Goal: Task Accomplishment & Management: Use online tool/utility

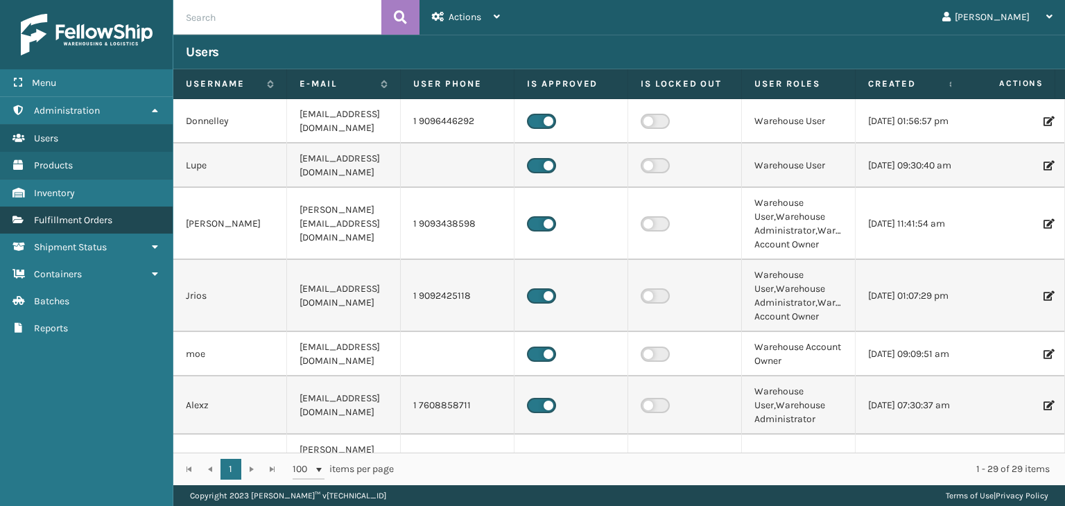
click at [80, 218] on span "Fulfillment Orders" at bounding box center [73, 220] width 78 height 12
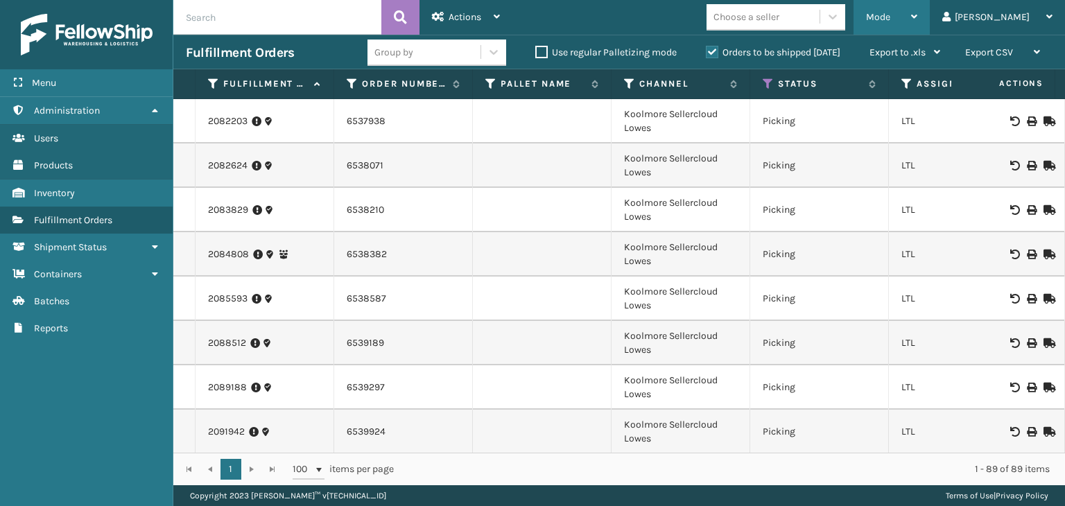
click at [917, 11] on div "Mode" at bounding box center [891, 17] width 51 height 35
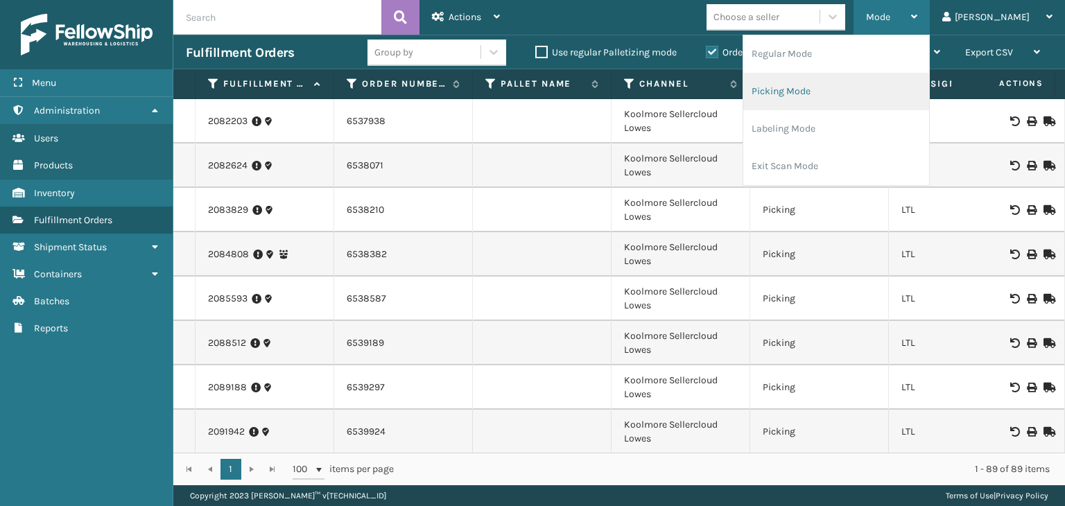
click at [898, 99] on li "Picking Mode" at bounding box center [836, 91] width 186 height 37
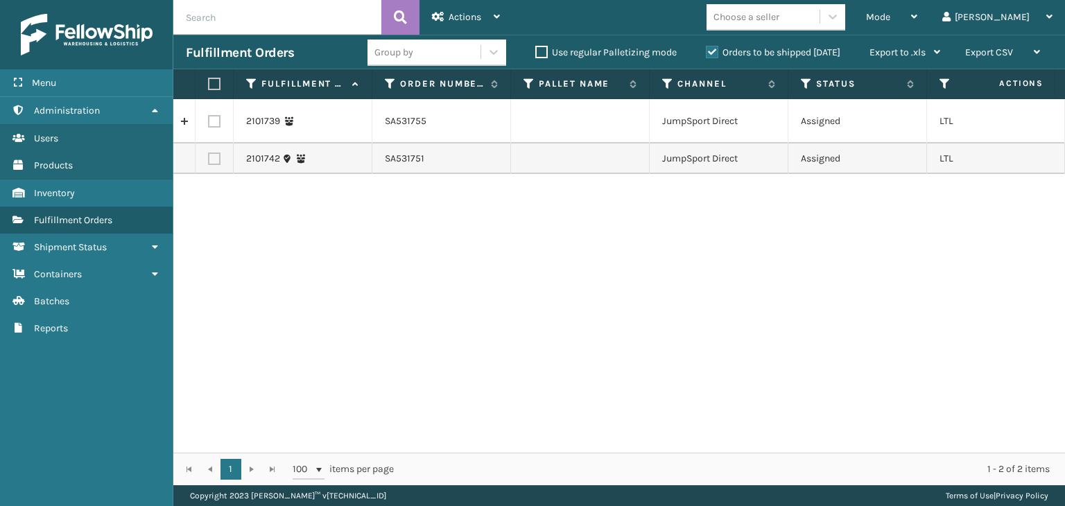
click at [769, 58] on label "Orders to be shipped [DATE]" at bounding box center [773, 52] width 134 height 12
click at [706, 53] on input "Orders to be shipped [DATE]" at bounding box center [706, 48] width 1 height 9
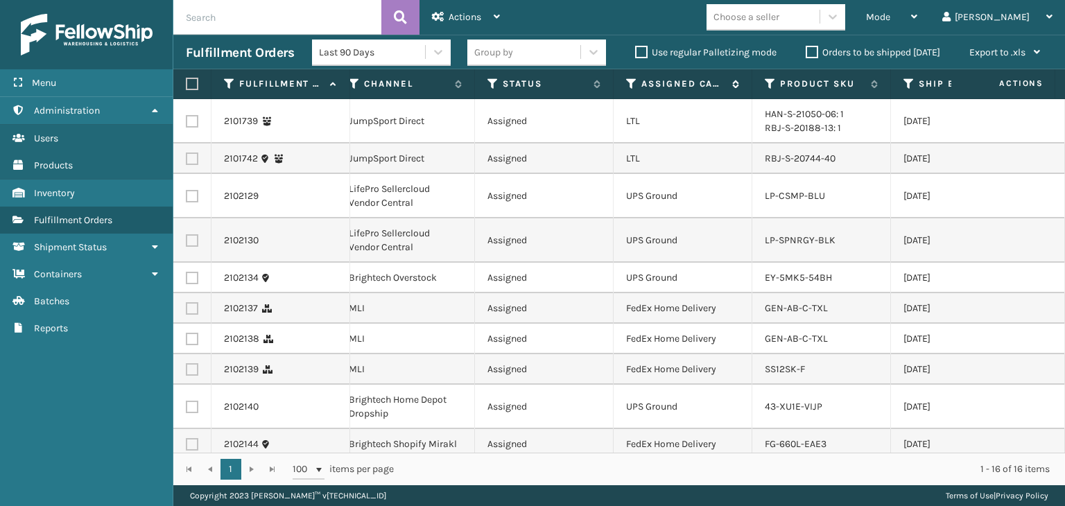
click at [626, 85] on icon at bounding box center [631, 84] width 11 height 12
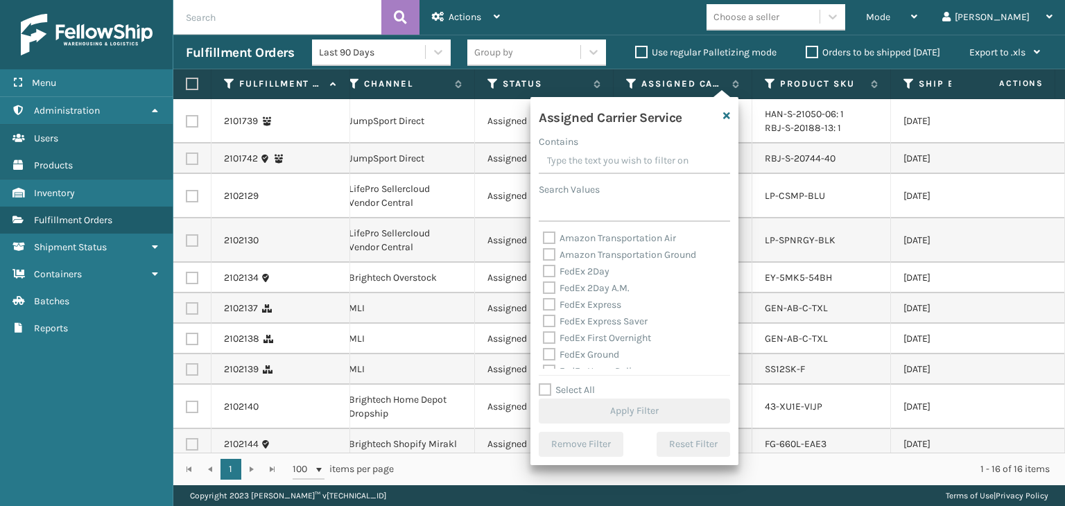
click at [571, 386] on label "Select All" at bounding box center [567, 390] width 56 height 12
click at [571, 383] on input "Select All" at bounding box center [643, 382] width 208 height 1
checkbox input "true"
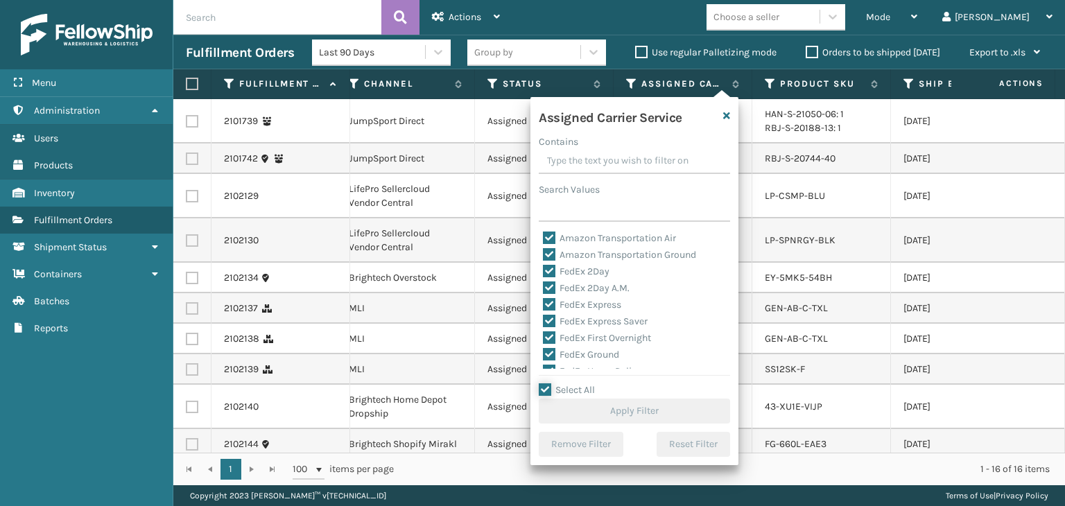
checkbox input "true"
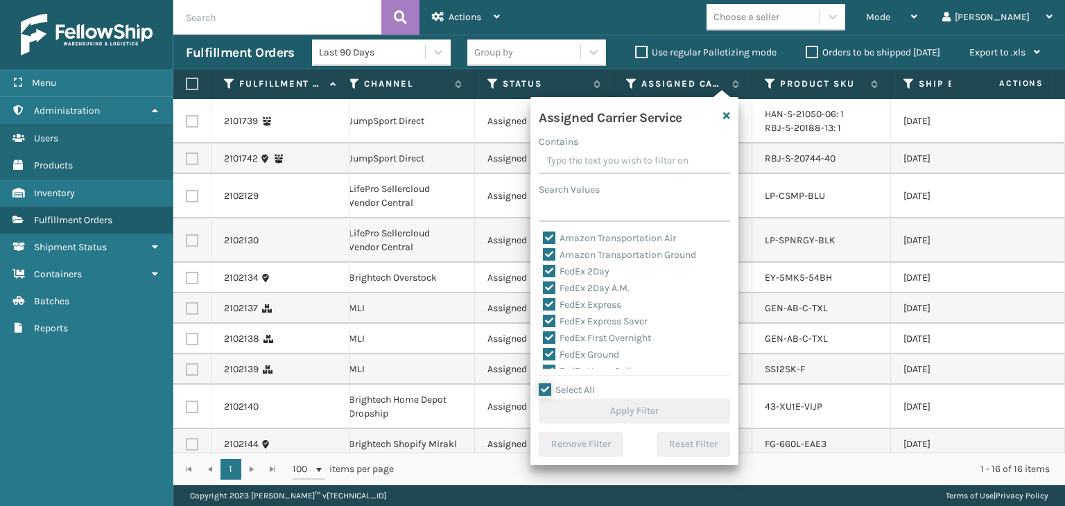
checkbox input "true"
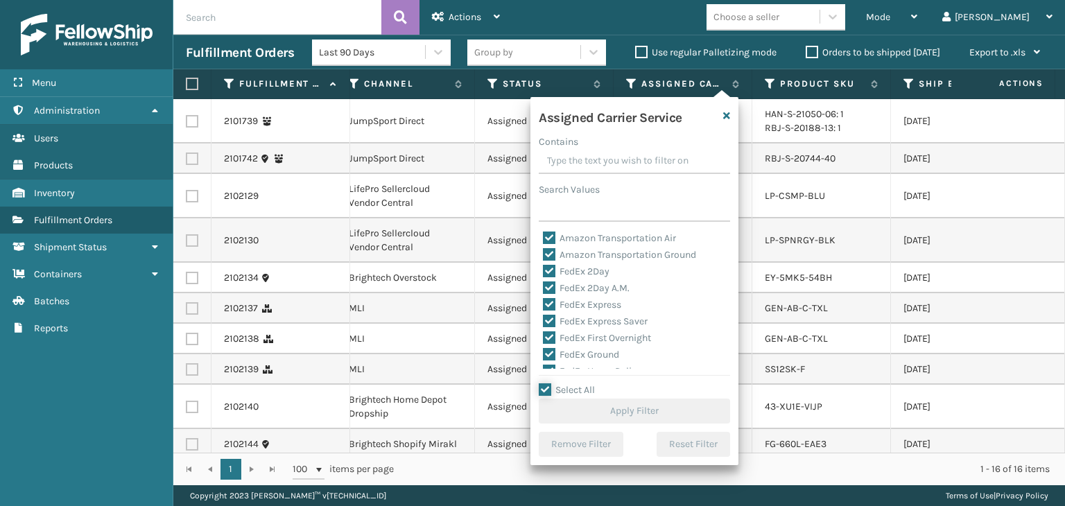
checkbox input "true"
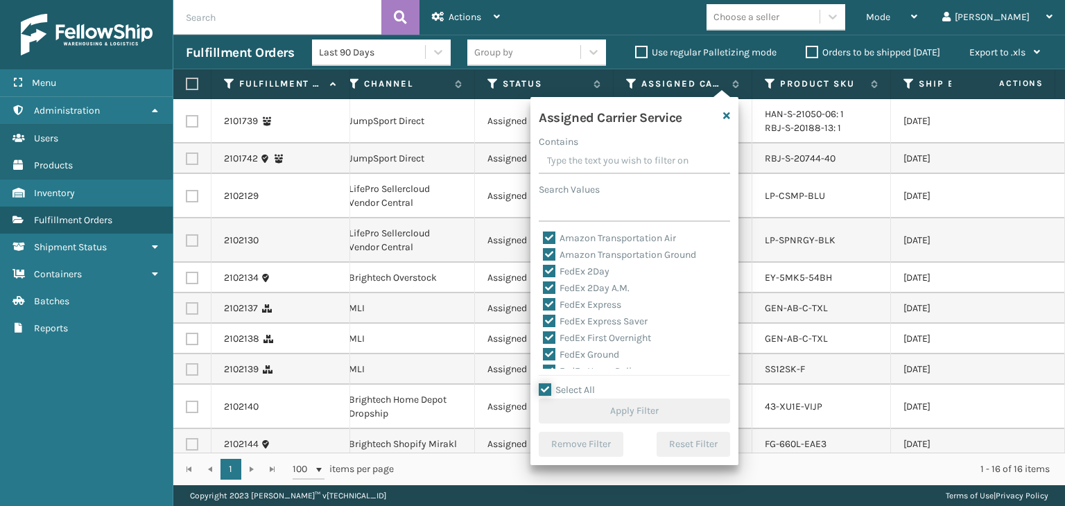
checkbox input "true"
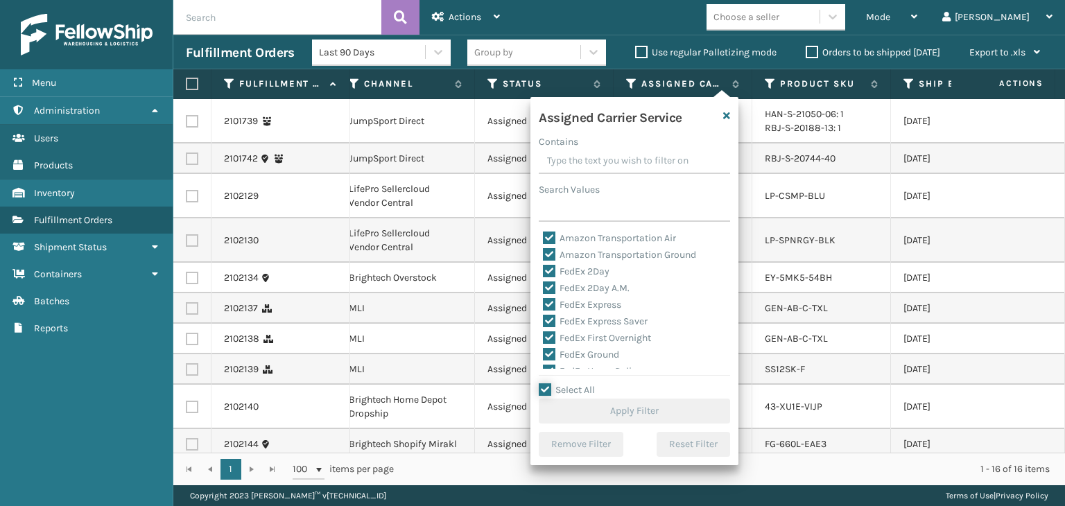
checkbox input "true"
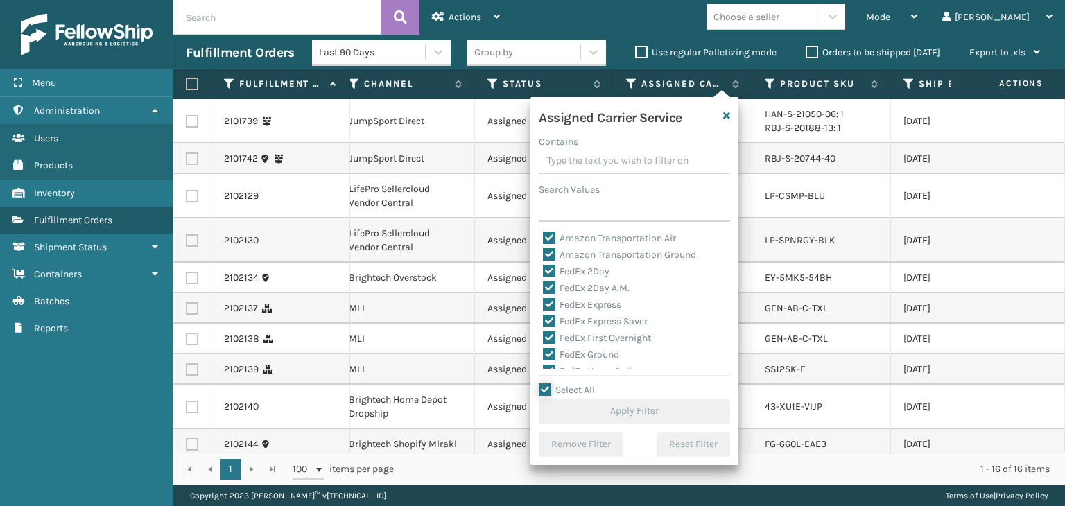
checkbox input "true"
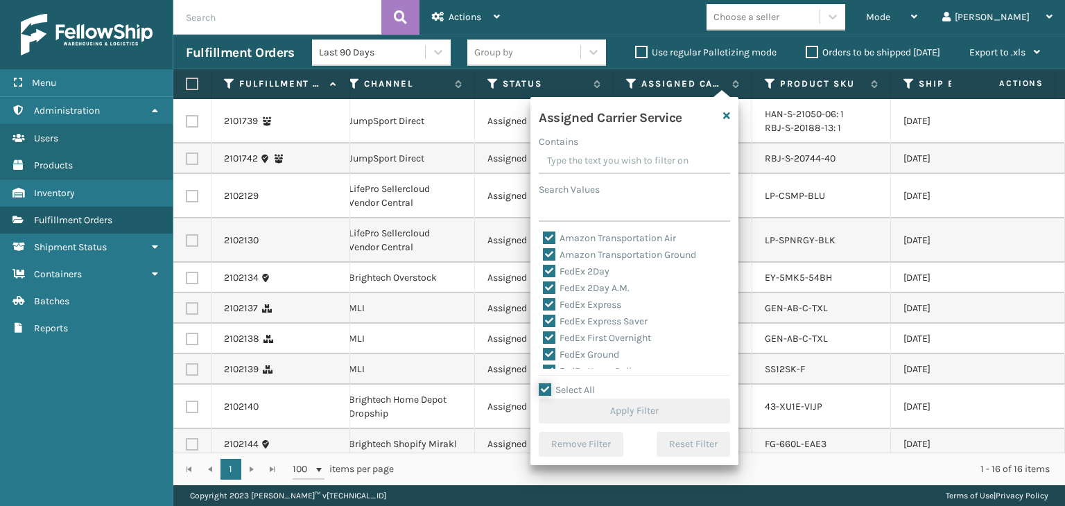
checkbox input "true"
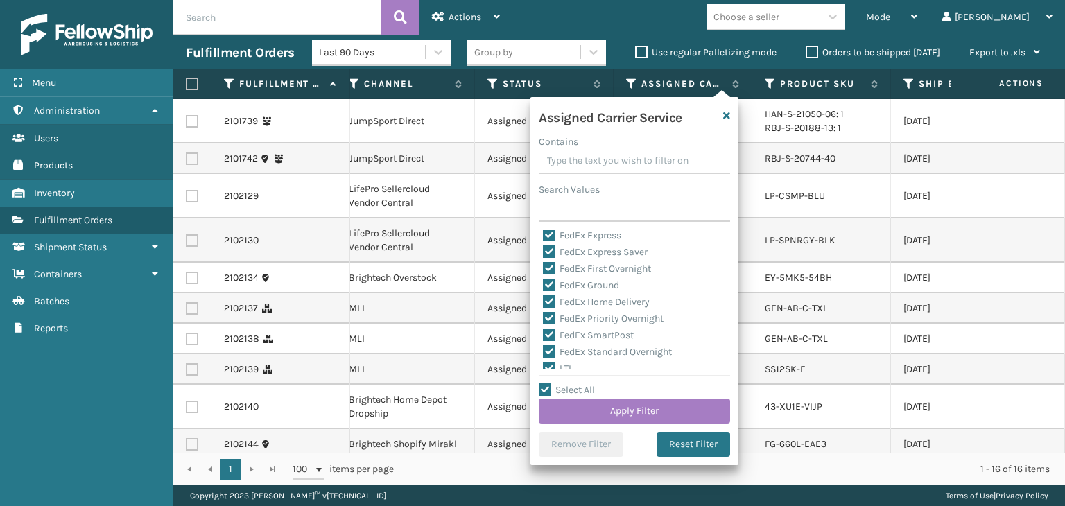
click at [569, 366] on label "LTL" at bounding box center [558, 368] width 30 height 12
click at [543, 366] on input "LTL" at bounding box center [543, 364] width 1 height 9
checkbox input "false"
click at [604, 403] on button "Apply Filter" at bounding box center [634, 411] width 191 height 25
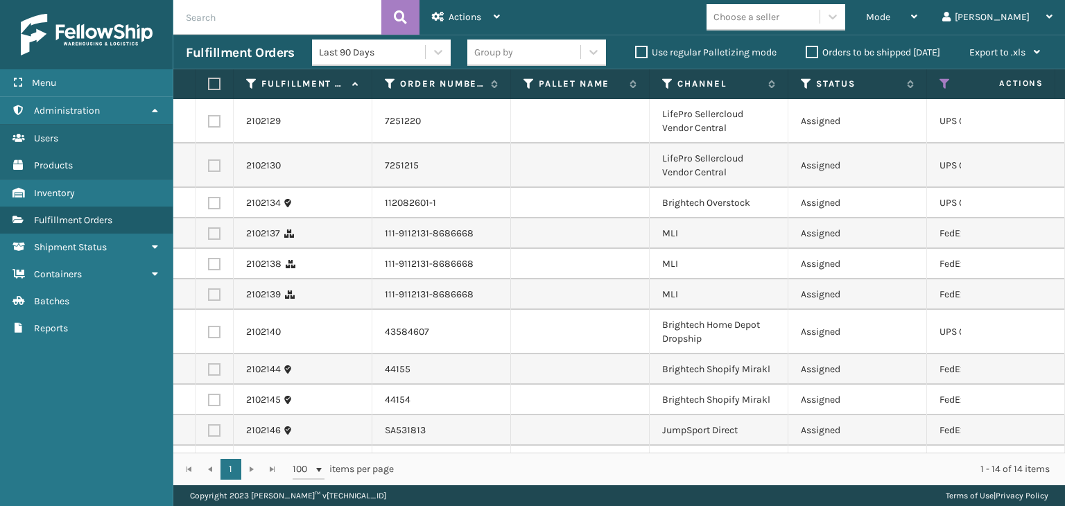
click at [779, 10] on div "Choose a seller" at bounding box center [746, 17] width 66 height 15
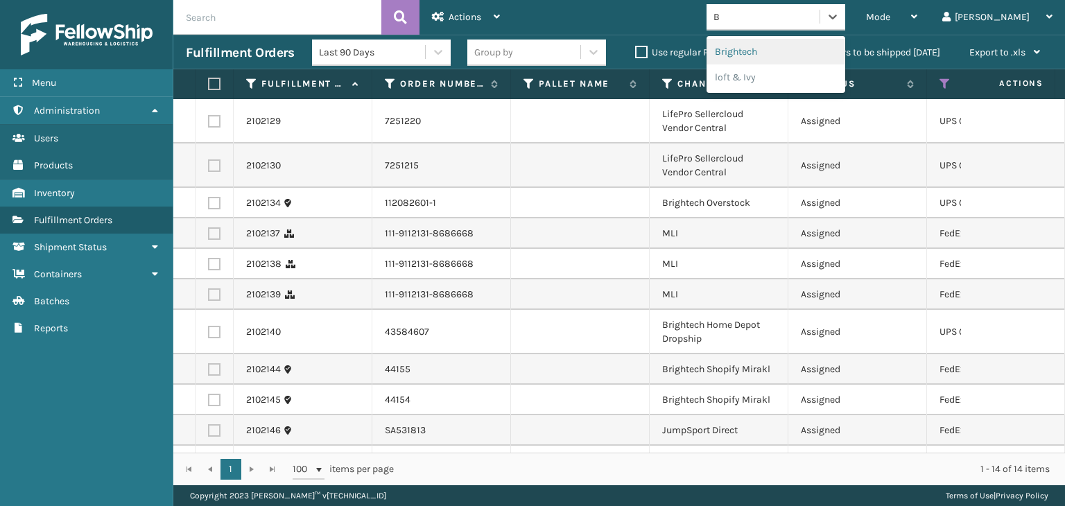
type input "BR"
click at [802, 58] on div "Brightech" at bounding box center [775, 52] width 139 height 26
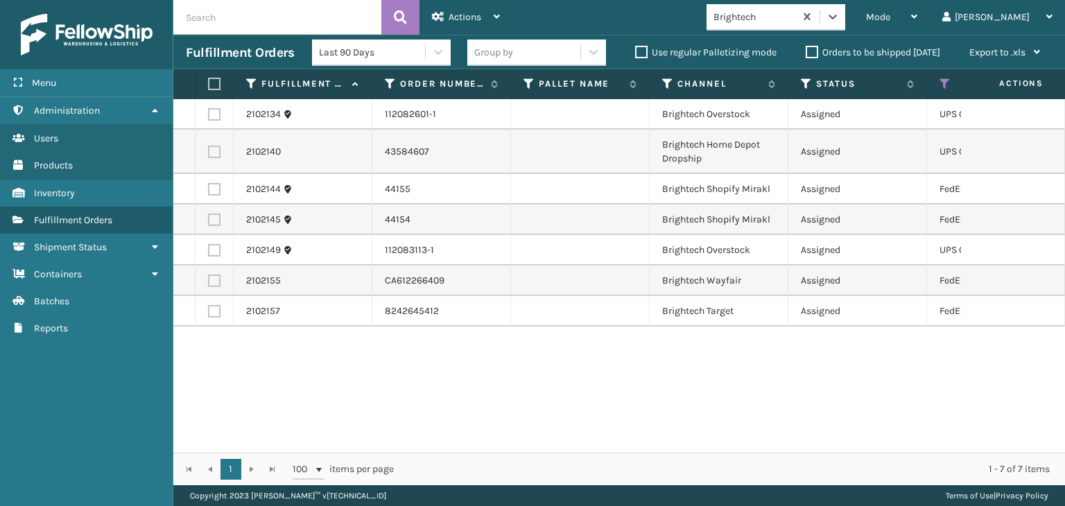
drag, startPoint x: 211, startPoint y: 82, endPoint x: 268, endPoint y: 73, distance: 57.5
click at [212, 82] on label at bounding box center [212, 84] width 8 height 12
click at [209, 82] on input "checkbox" at bounding box center [208, 84] width 1 height 9
checkbox input "true"
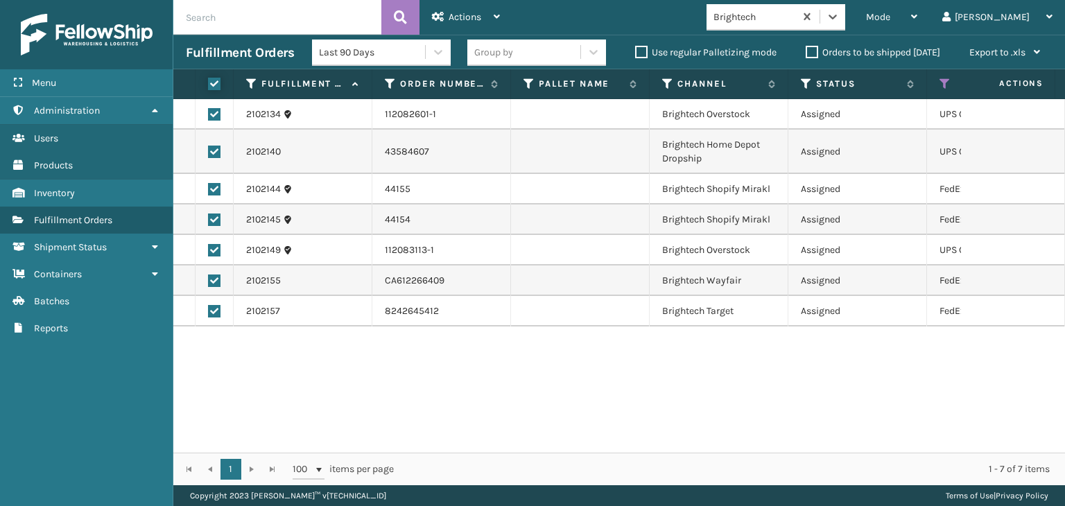
checkbox input "true"
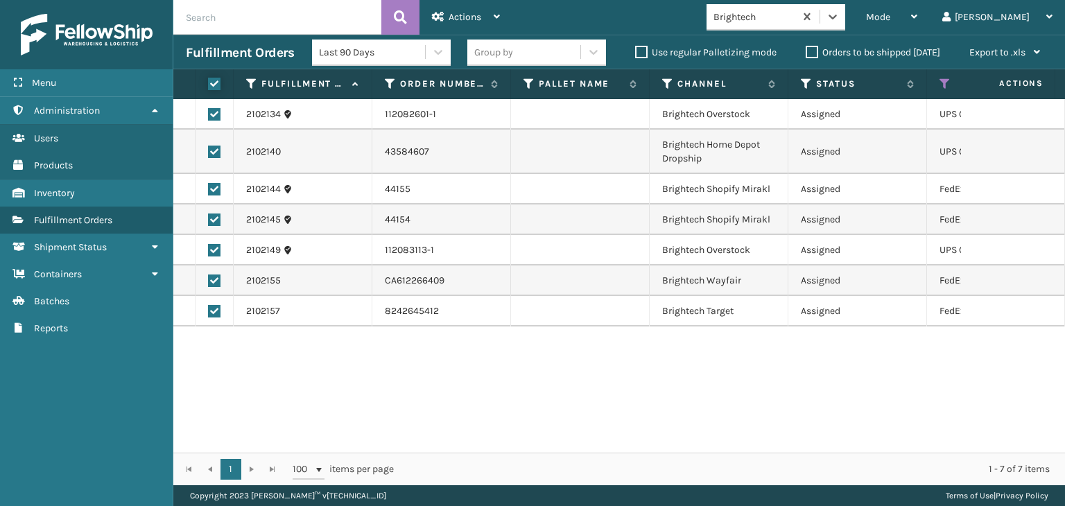
checkbox input "true"
click at [455, 12] on span "Actions" at bounding box center [464, 17] width 33 height 12
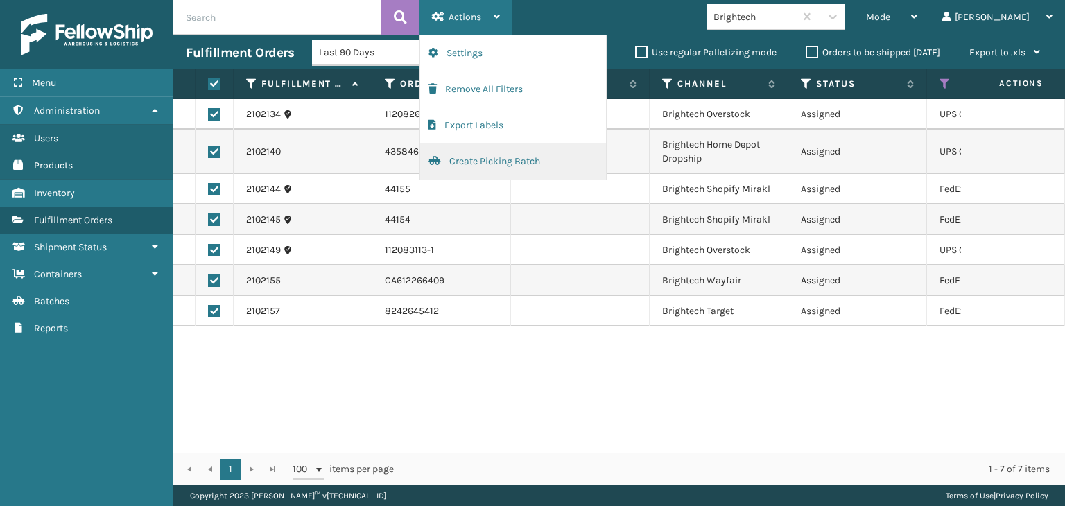
click at [511, 159] on button "Create Picking Batch" at bounding box center [513, 161] width 186 height 36
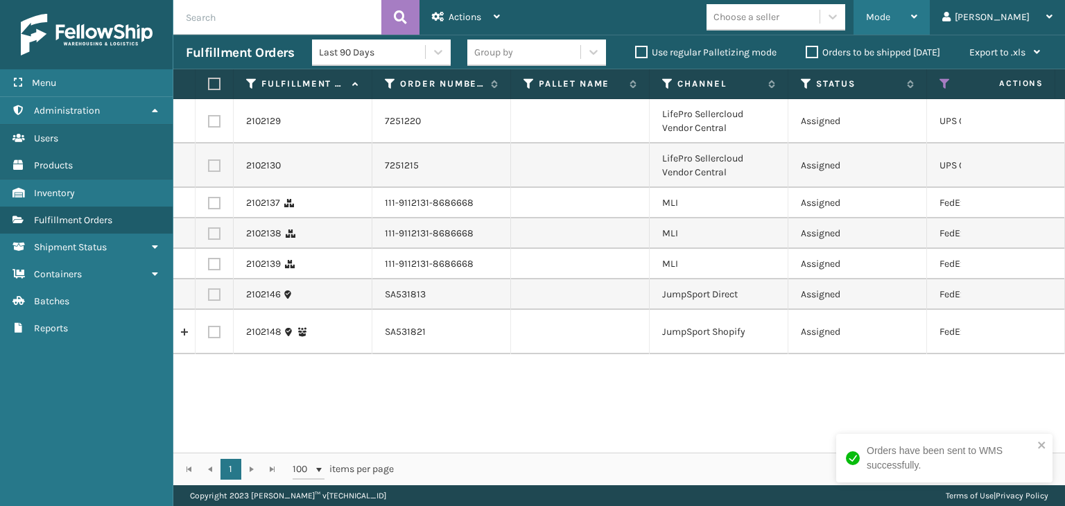
click at [917, 15] on icon at bounding box center [914, 17] width 6 height 10
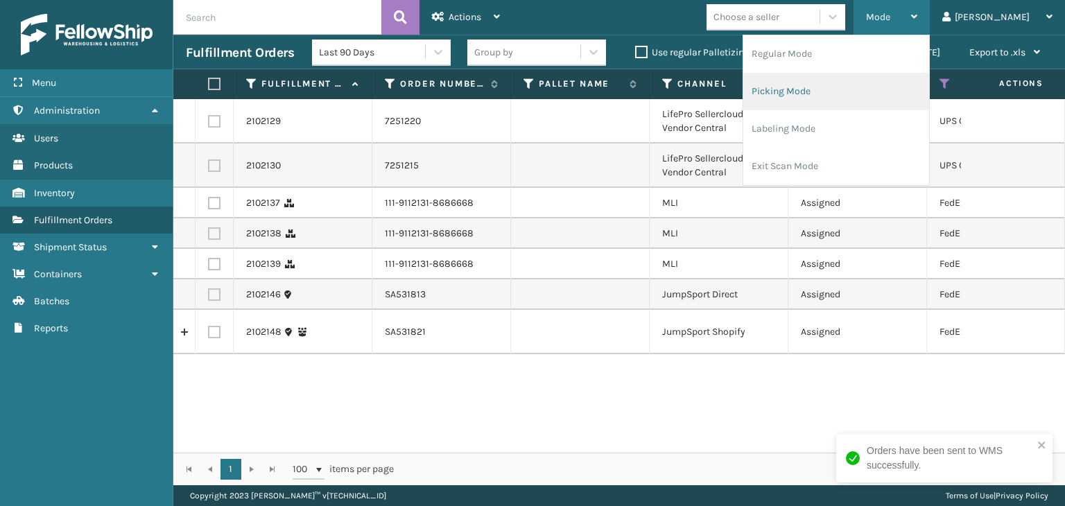
click at [915, 76] on li "Picking Mode" at bounding box center [836, 91] width 186 height 37
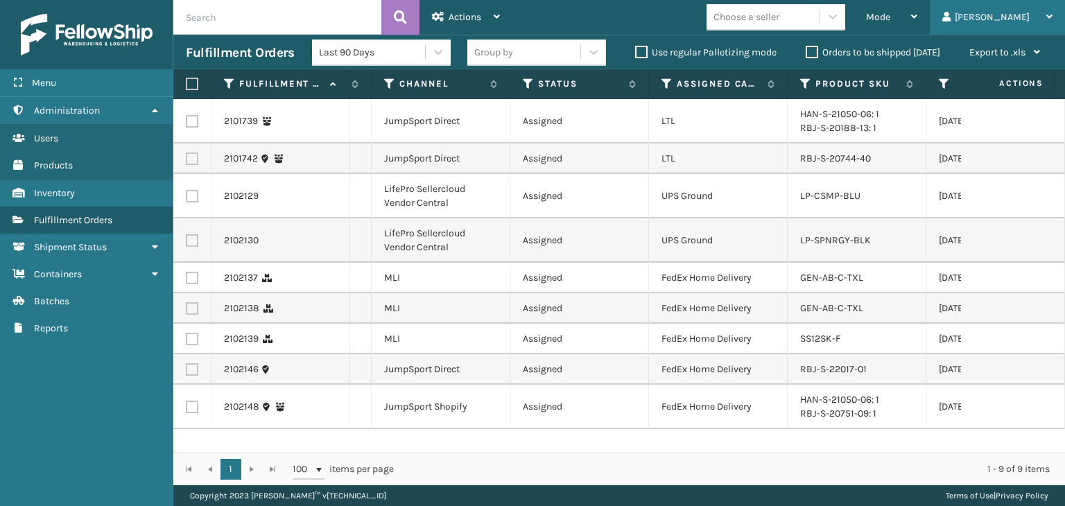
click at [1002, 21] on div "[PERSON_NAME]" at bounding box center [997, 17] width 110 height 35
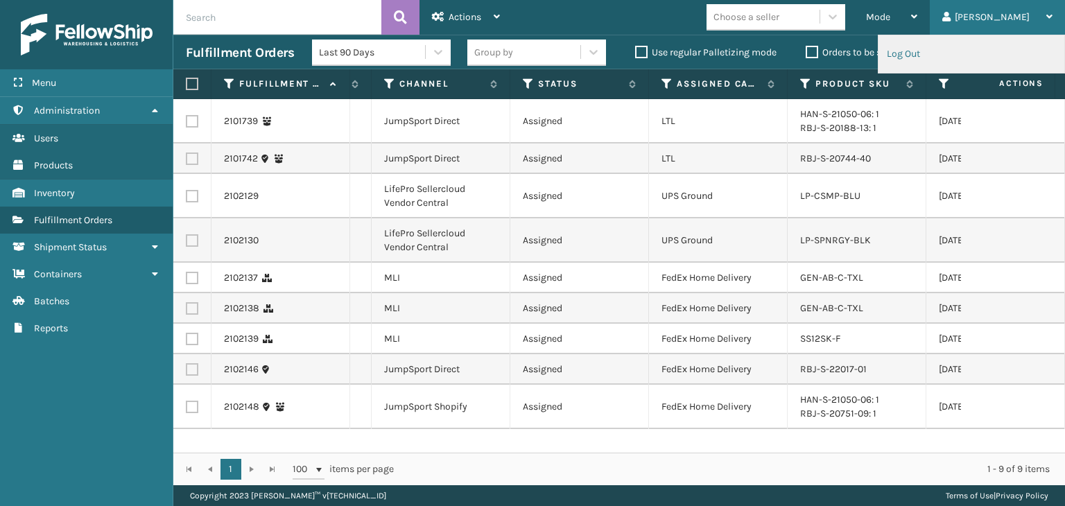
click at [951, 56] on li "Log Out" at bounding box center [971, 53] width 186 height 37
